Goal: Find specific page/section: Find specific page/section

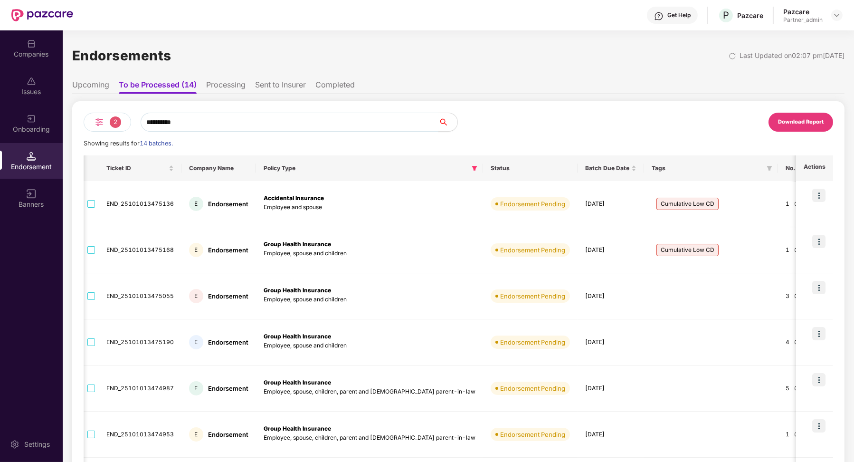
scroll to position [0, 342]
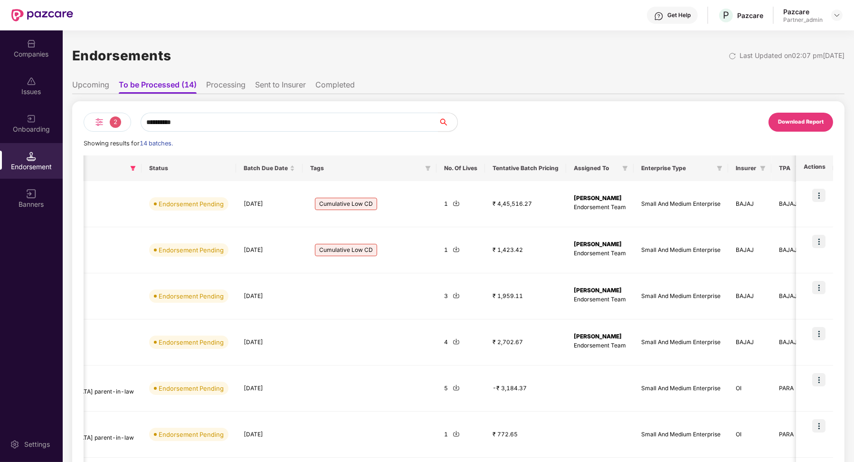
click at [103, 87] on li "Upcoming" at bounding box center [90, 87] width 37 height 14
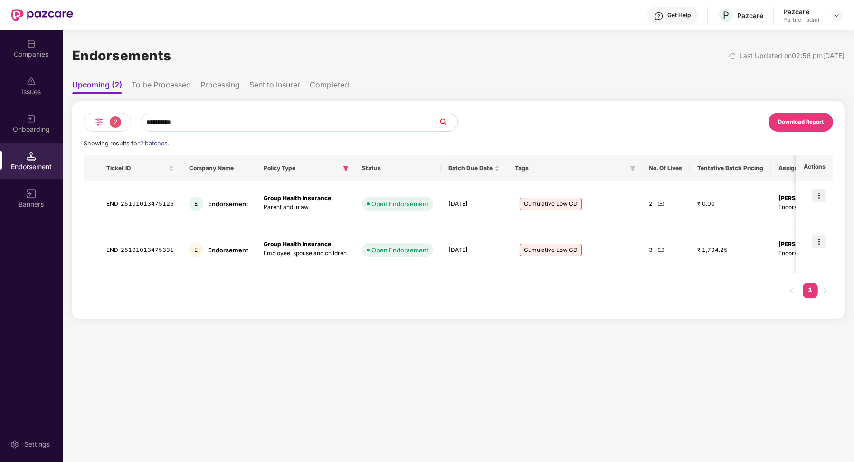
click at [181, 88] on li "To be Processed" at bounding box center [161, 87] width 59 height 14
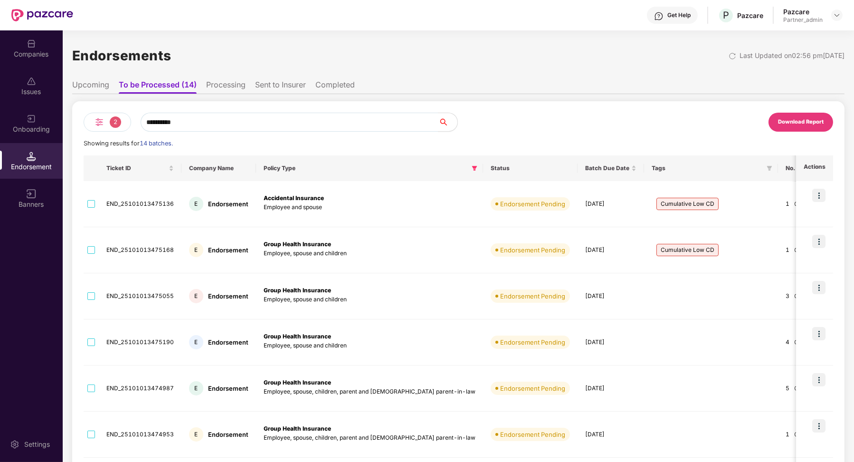
click at [96, 92] on li "Upcoming" at bounding box center [90, 87] width 37 height 14
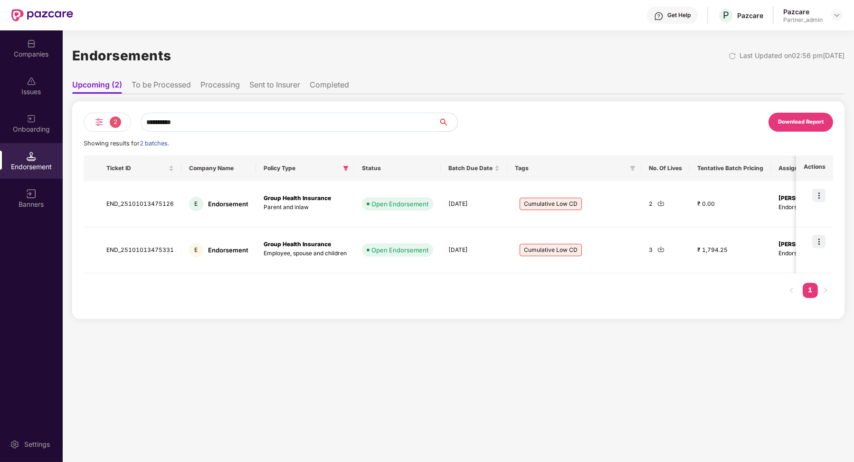
click at [178, 87] on li "To be Processed" at bounding box center [161, 87] width 59 height 14
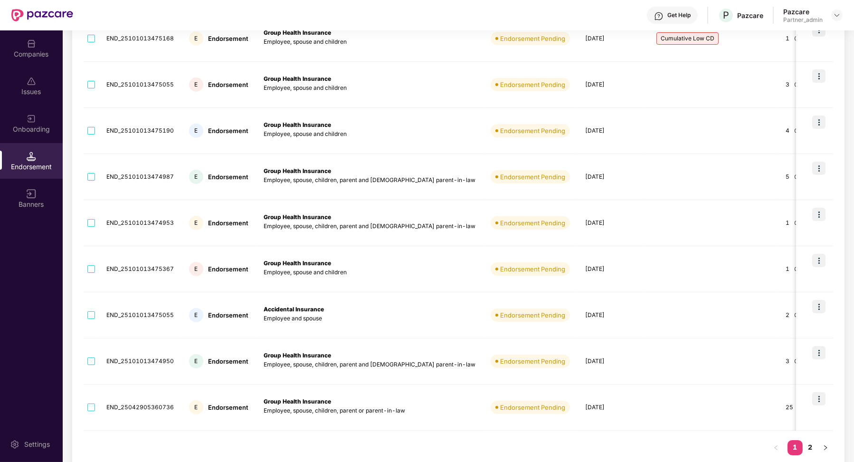
scroll to position [223, 0]
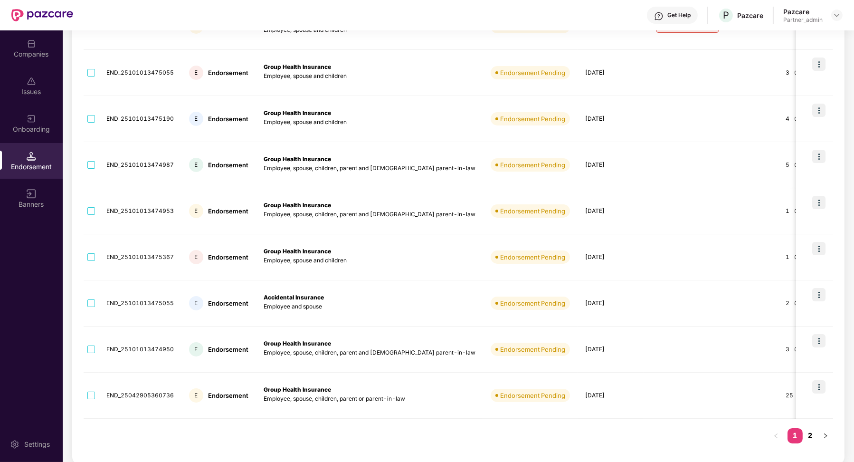
click at [811, 435] on link "2" at bounding box center [810, 435] width 15 height 14
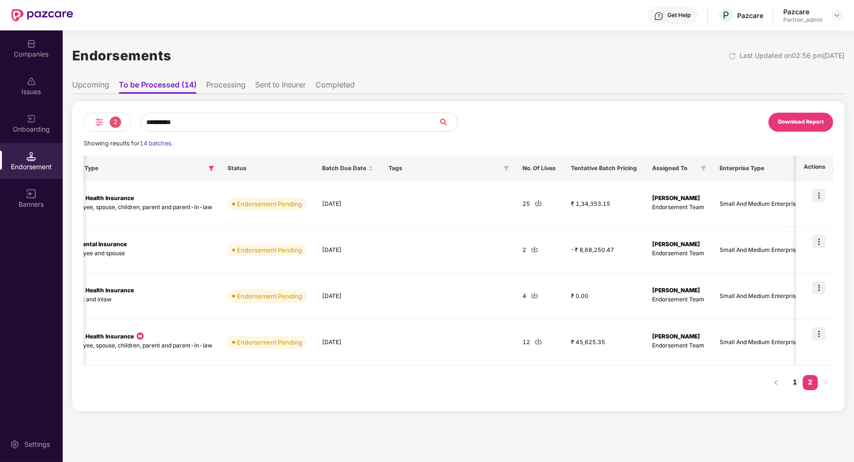
scroll to position [0, 200]
click at [795, 382] on link "1" at bounding box center [795, 382] width 15 height 14
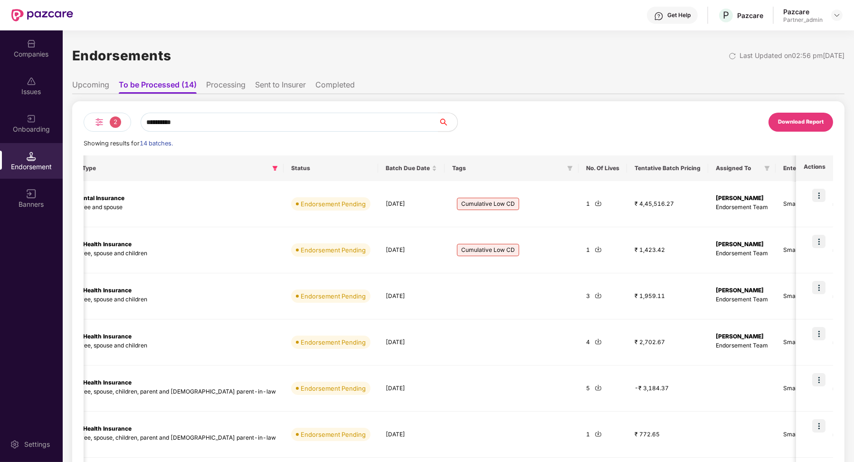
click at [34, 63] on div "Companies" at bounding box center [31, 48] width 63 height 36
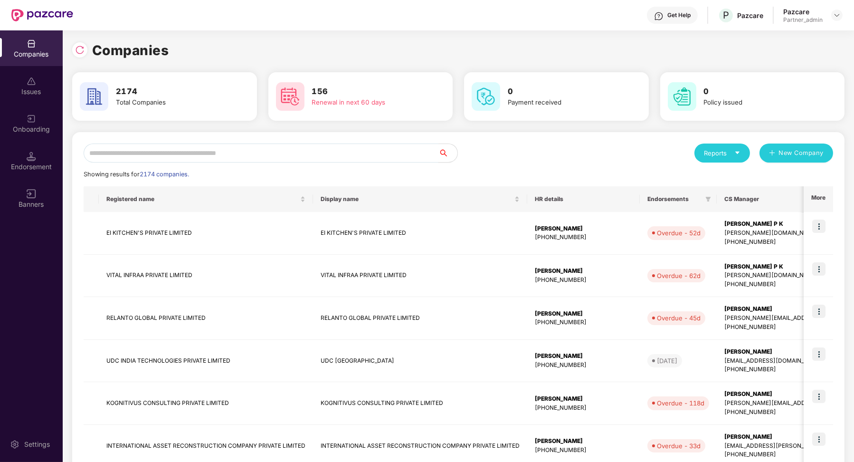
click at [166, 161] on input "text" at bounding box center [261, 153] width 355 height 19
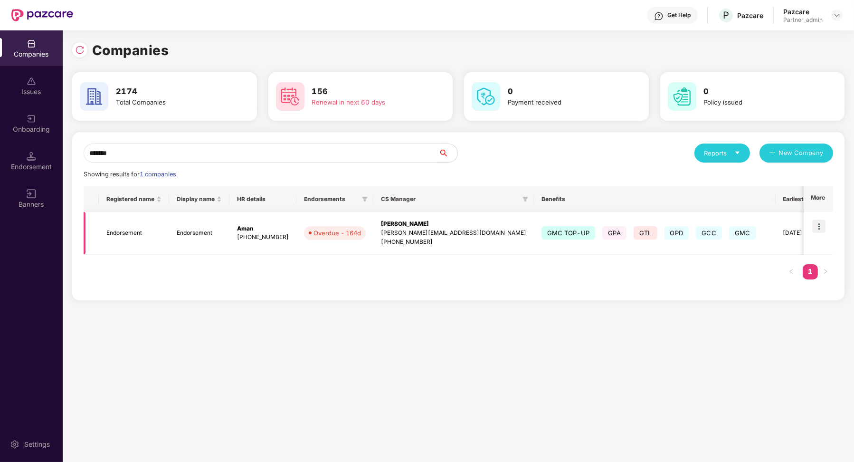
type input "*******"
click at [165, 245] on td "Endorsement" at bounding box center [134, 233] width 70 height 43
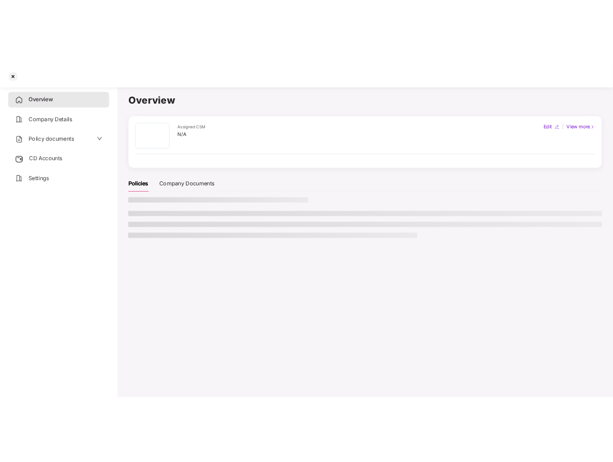
scroll to position [0, 0]
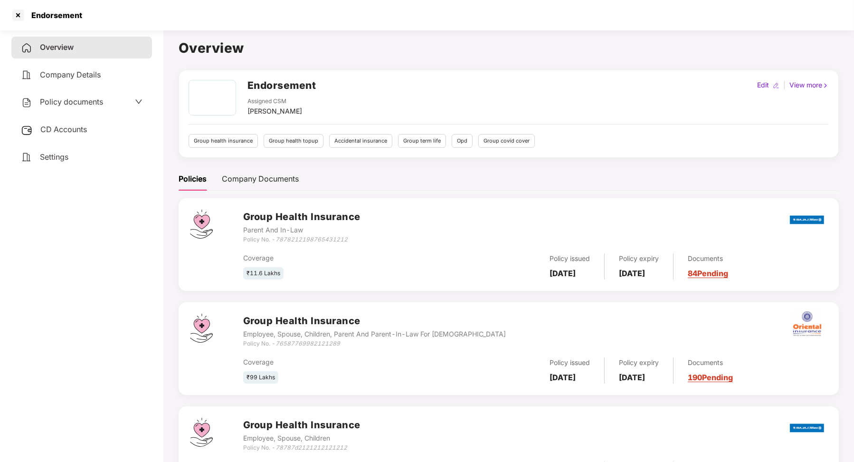
click at [62, 131] on span "CD Accounts" at bounding box center [63, 130] width 47 height 10
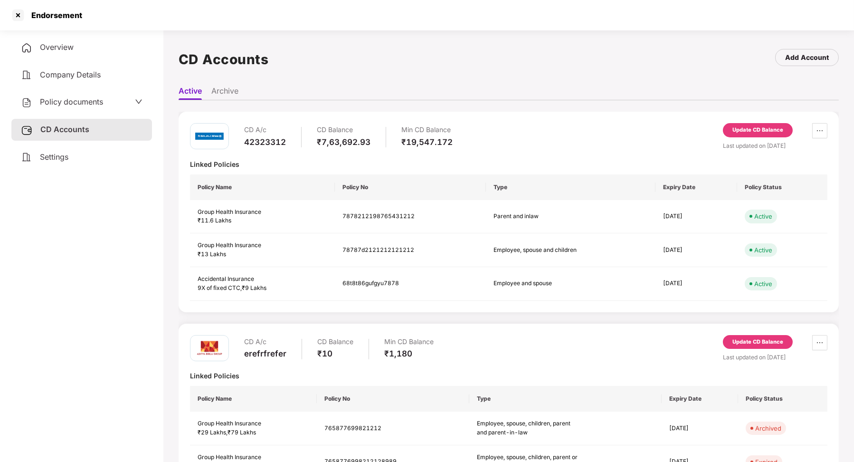
click at [396, 339] on div "Min CD Balance" at bounding box center [408, 342] width 49 height 14
